Goal: Task Accomplishment & Management: Manage account settings

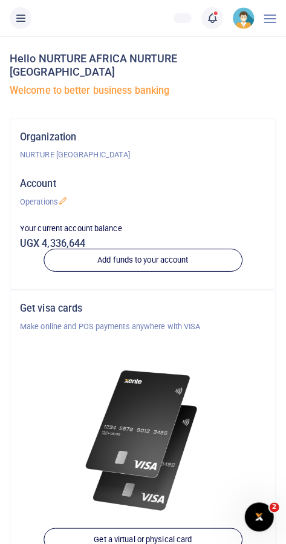
click at [219, 18] on link at bounding box center [212, 18] width 22 height 22
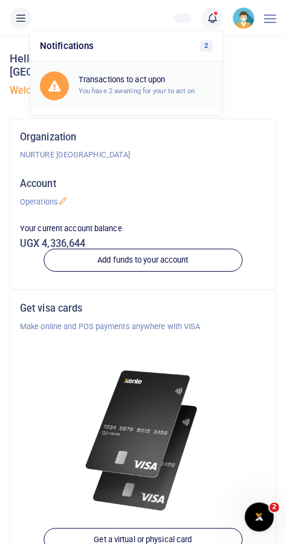
click at [161, 90] on small "You have 2 awaiting for your to act on" at bounding box center [137, 91] width 117 height 8
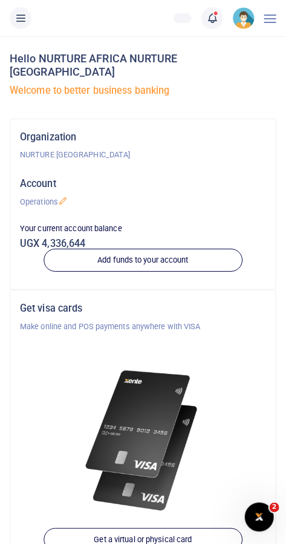
click at [212, 18] on icon at bounding box center [212, 17] width 12 height 13
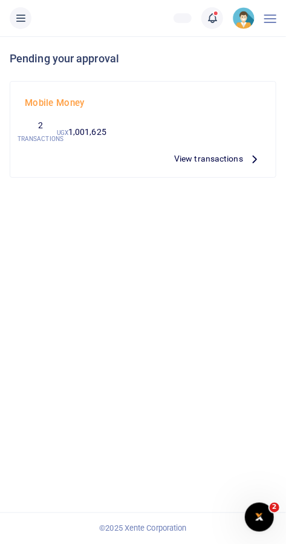
click at [108, 131] on div "Mobile Money 2 TRANSACTIONS UGX 1,001,625 View transactions" at bounding box center [143, 129] width 246 height 76
click at [235, 156] on span "View transactions" at bounding box center [208, 158] width 69 height 13
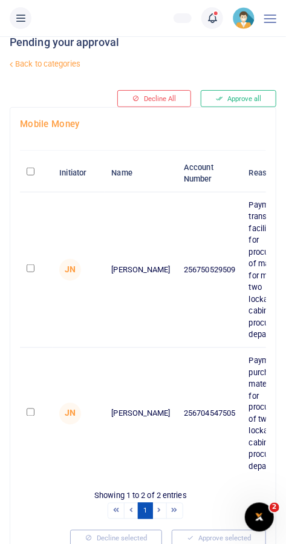
scroll to position [19, 0]
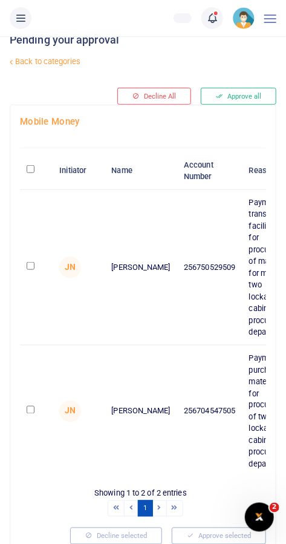
click at [30, 263] on input "checkbox" at bounding box center [31, 266] width 8 height 8
checkbox input "true"
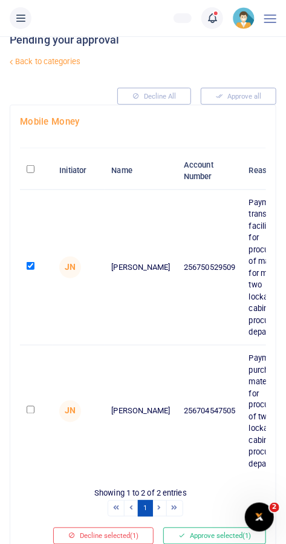
click at [28, 406] on input "checkbox" at bounding box center [31, 410] width 8 height 8
checkbox input "true"
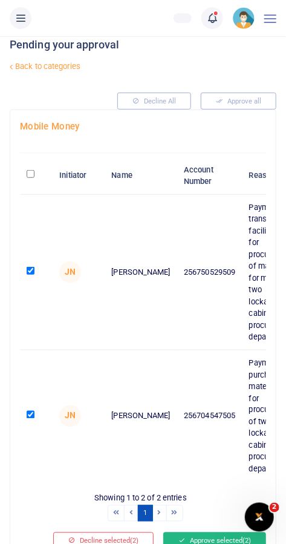
click at [218, 532] on button "Approve selected (2)" at bounding box center [214, 540] width 103 height 17
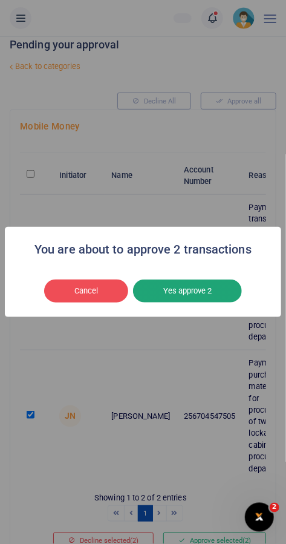
click at [204, 302] on button "Yes approve 2" at bounding box center [187, 290] width 109 height 23
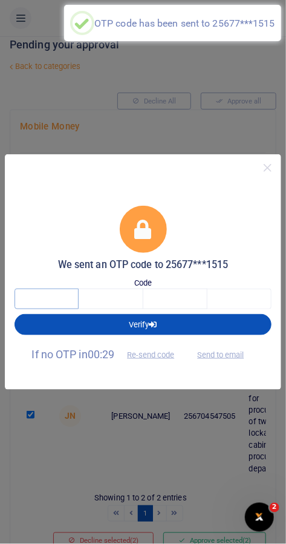
click at [62, 309] on input "text" at bounding box center [47, 299] width 64 height 21
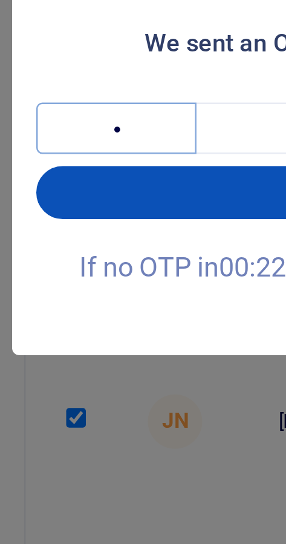
type input "6"
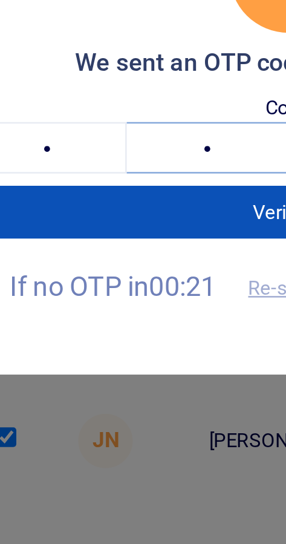
type input "2"
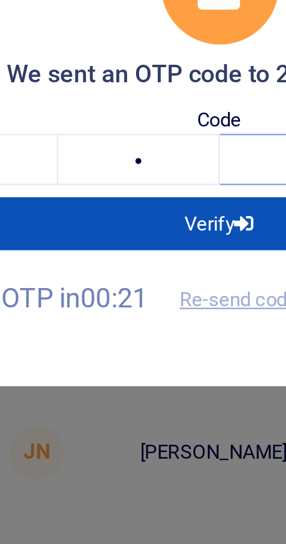
type input "0"
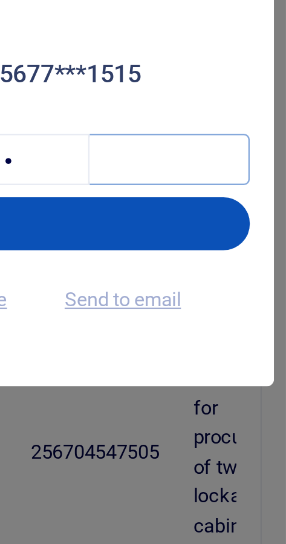
type input "7"
